Goal: Task Accomplishment & Management: Manage account settings

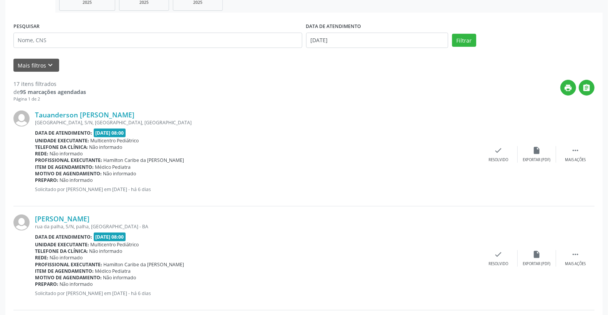
scroll to position [128, 0]
click at [578, 150] on icon "" at bounding box center [575, 150] width 8 height 8
click at [536, 148] on icon "alarm_off" at bounding box center [537, 150] width 8 height 8
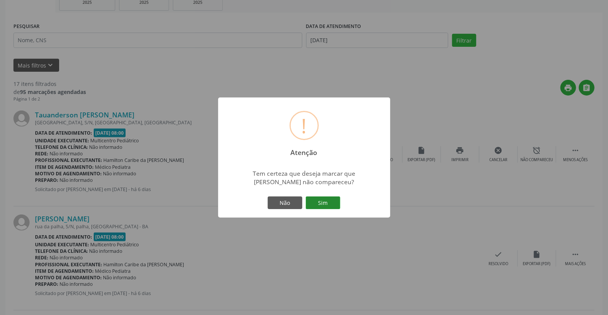
click at [321, 202] on button "Sim" at bounding box center [323, 203] width 35 height 13
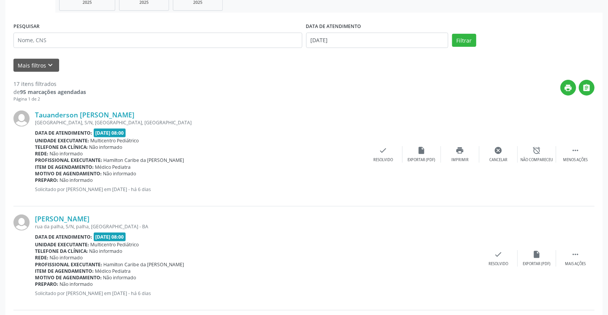
scroll to position [0, 0]
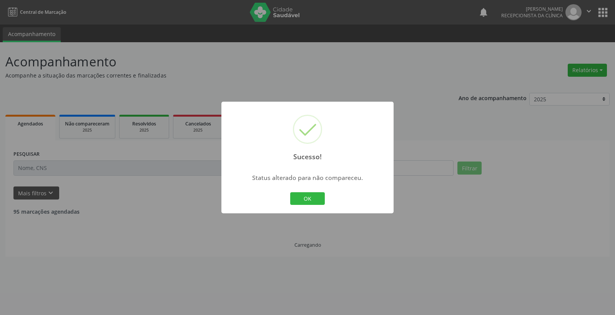
click at [327, 197] on div "Sucesso! × Status alterado para não compareceu. OK Cancel" at bounding box center [307, 158] width 172 height 112
click at [323, 197] on div "Sucesso! × Status alterado para não compareceu. OK Cancel" at bounding box center [307, 158] width 172 height 112
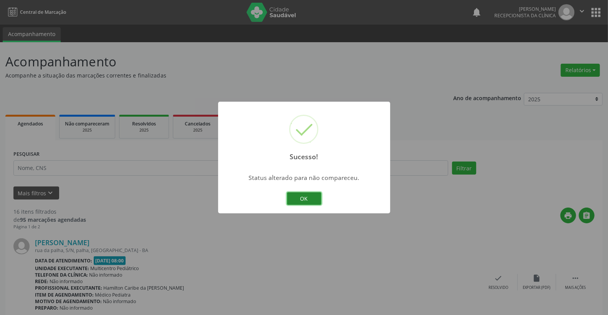
click at [309, 200] on button "OK" at bounding box center [304, 199] width 35 height 13
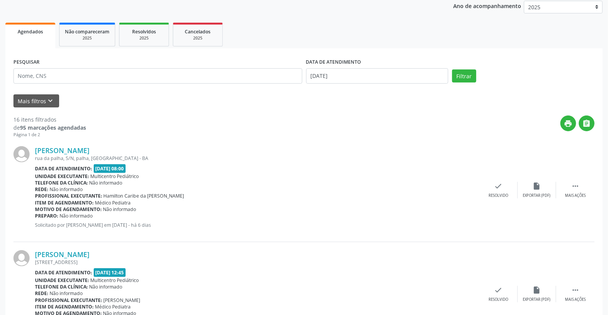
scroll to position [171, 0]
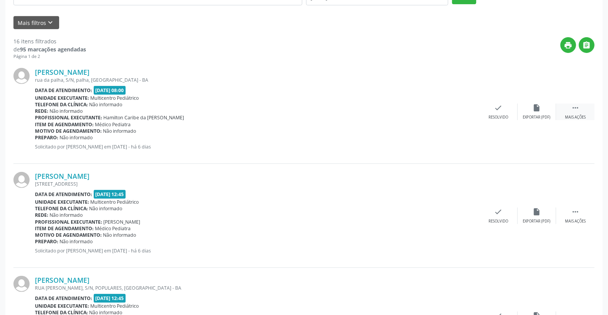
click at [576, 106] on icon "" at bounding box center [575, 108] width 8 height 8
click at [538, 108] on icon "alarm_off" at bounding box center [537, 108] width 8 height 8
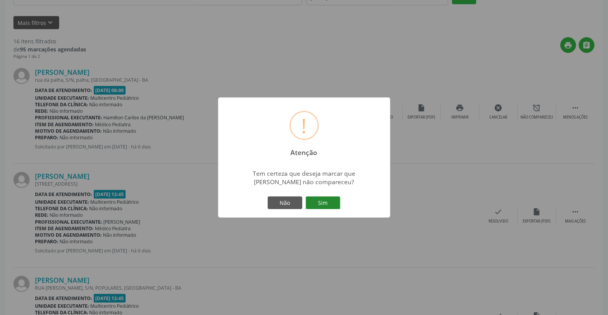
click at [321, 205] on button "Sim" at bounding box center [323, 203] width 35 height 13
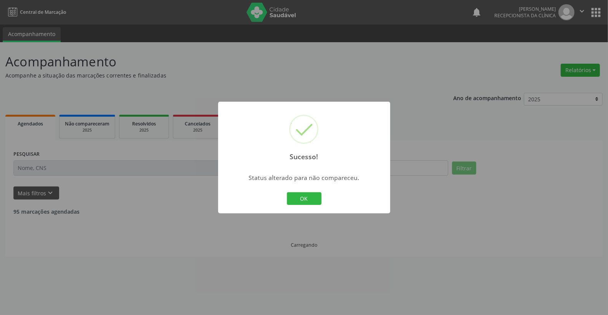
scroll to position [0, 0]
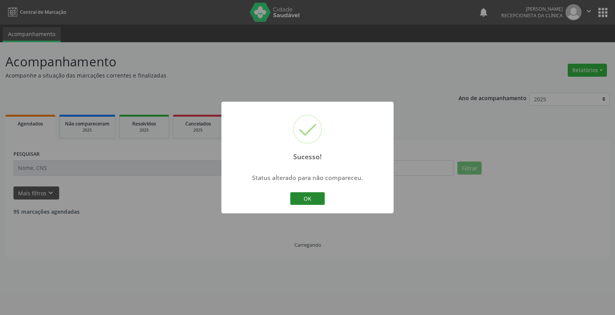
click at [320, 202] on button "OK" at bounding box center [307, 199] width 35 height 13
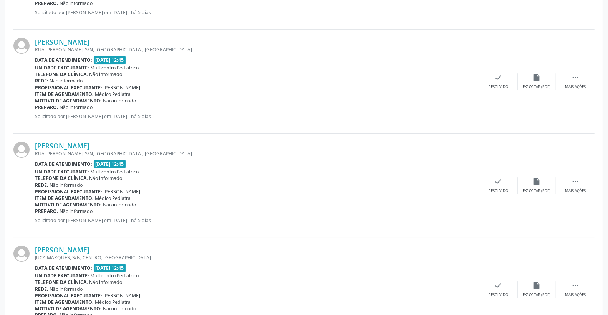
scroll to position [1451, 0]
click at [90, 147] on link "[PERSON_NAME]" at bounding box center [62, 145] width 55 height 8
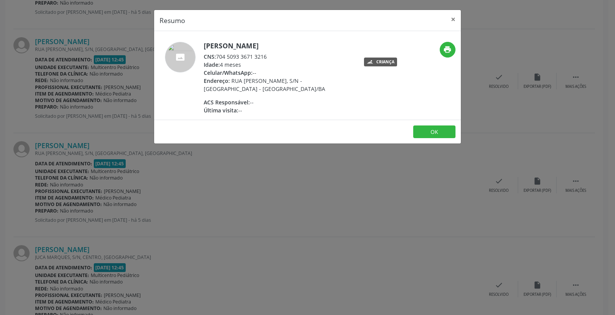
drag, startPoint x: 218, startPoint y: 56, endPoint x: 267, endPoint y: 55, distance: 49.6
click at [278, 53] on div "CNS: 704 5093 3671 3216" at bounding box center [278, 57] width 149 height 8
copy div "704 5093 3671 3216"
click at [455, 20] on button "×" at bounding box center [452, 19] width 15 height 19
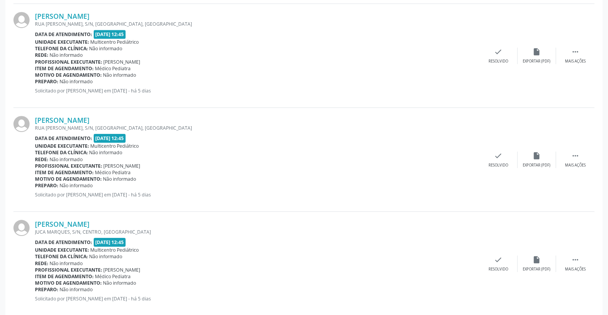
scroll to position [1490, 0]
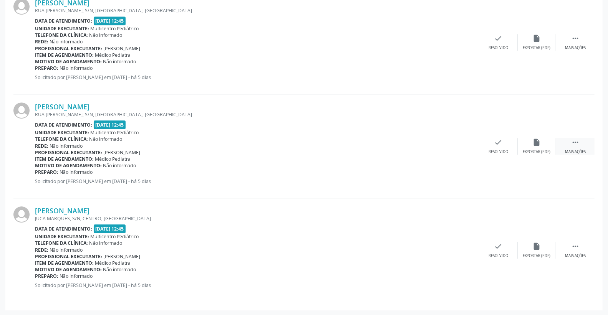
click at [569, 143] on div " Mais ações" at bounding box center [575, 146] width 38 height 17
click at [466, 143] on div "print Imprimir" at bounding box center [460, 146] width 38 height 17
